Goal: Browse casually

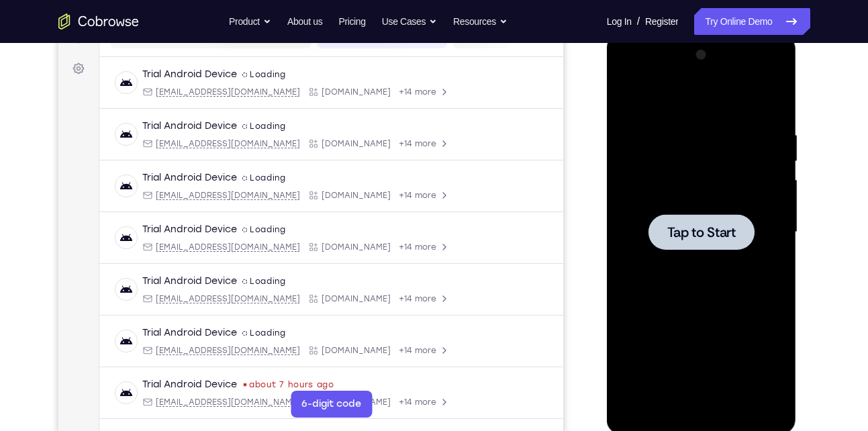
scroll to position [189, 0]
click at [703, 242] on div at bounding box center [702, 232] width 106 height 36
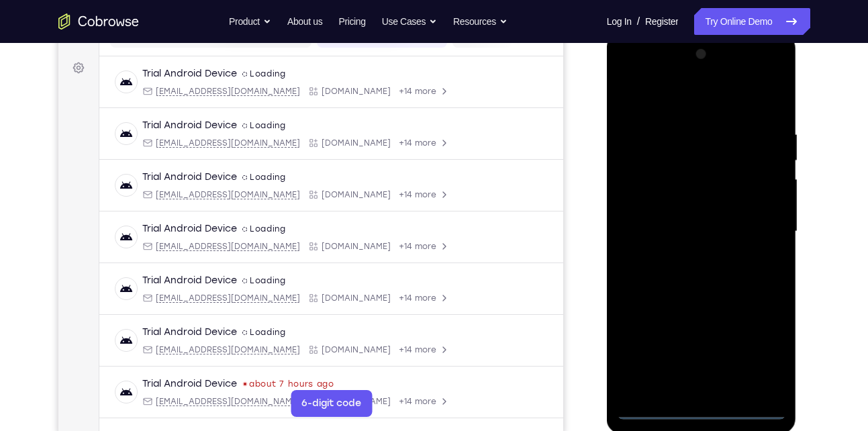
click at [702, 412] on div at bounding box center [701, 232] width 169 height 376
click at [763, 361] on div at bounding box center [701, 232] width 169 height 376
click at [674, 92] on div at bounding box center [701, 232] width 169 height 376
click at [759, 228] on div at bounding box center [701, 232] width 169 height 376
click at [684, 252] on div at bounding box center [701, 232] width 169 height 376
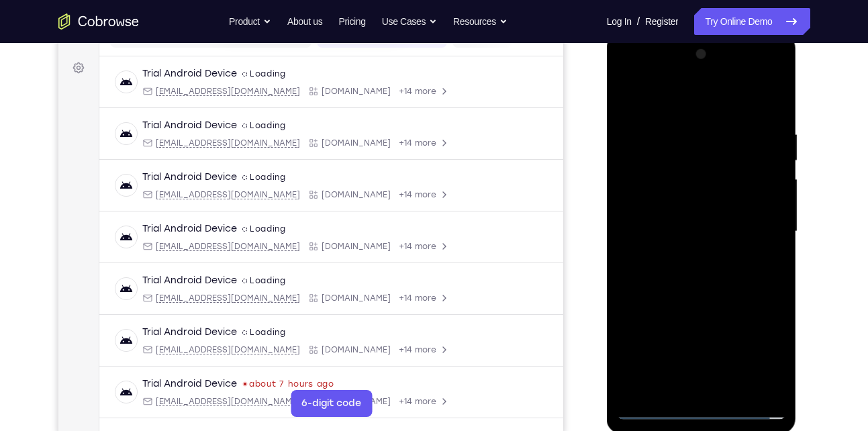
click at [654, 215] on div at bounding box center [701, 232] width 169 height 376
click at [705, 199] on div at bounding box center [701, 232] width 169 height 376
click at [675, 202] on div at bounding box center [701, 232] width 169 height 376
click at [669, 202] on div at bounding box center [701, 232] width 169 height 376
click at [656, 197] on div at bounding box center [701, 232] width 169 height 376
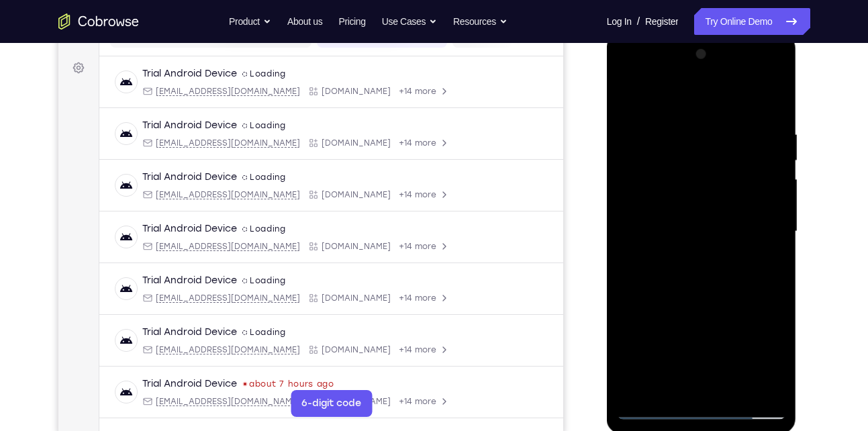
click at [709, 232] on div at bounding box center [701, 232] width 169 height 376
click at [723, 297] on div at bounding box center [701, 232] width 169 height 376
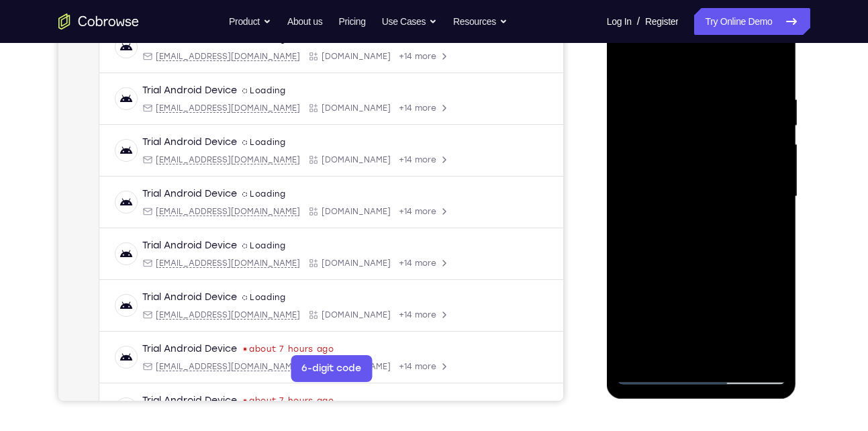
scroll to position [239, 0]
